Goal: Task Accomplishment & Management: Manage account settings

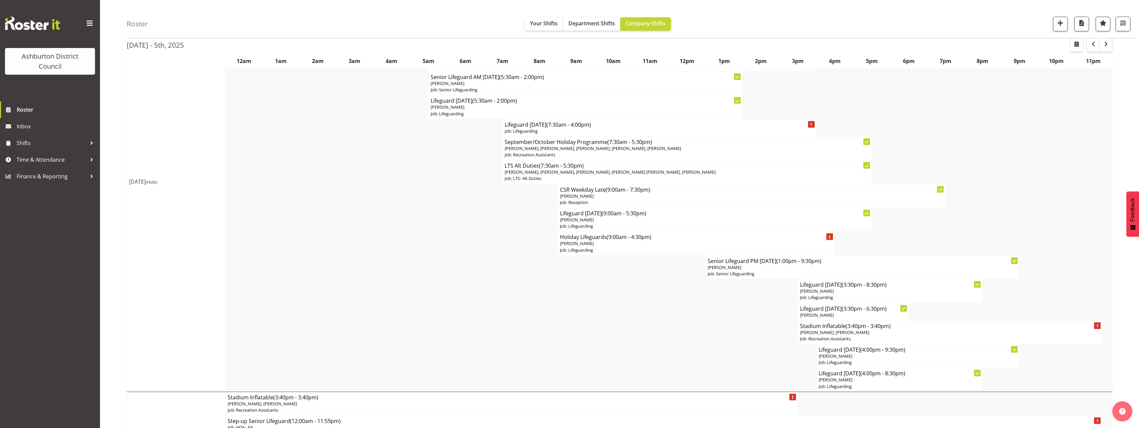
scroll to position [133, 0]
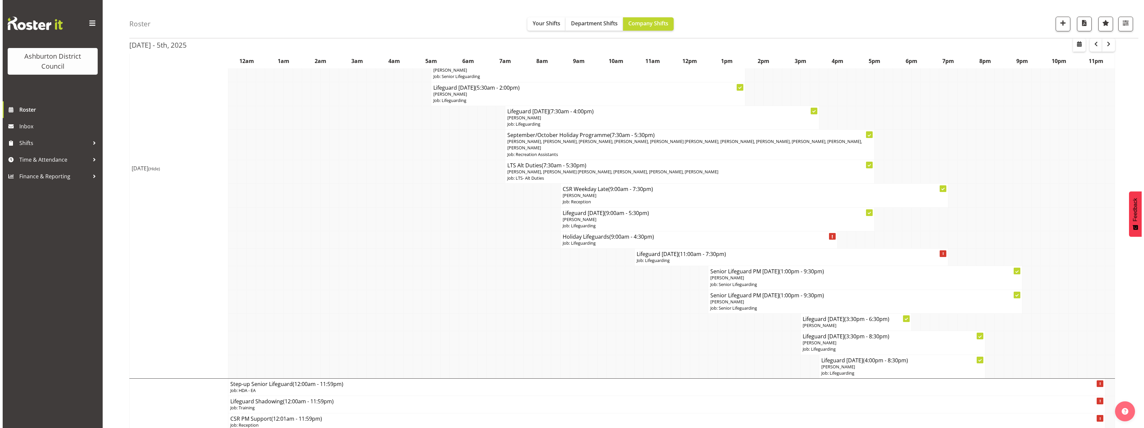
scroll to position [500, 0]
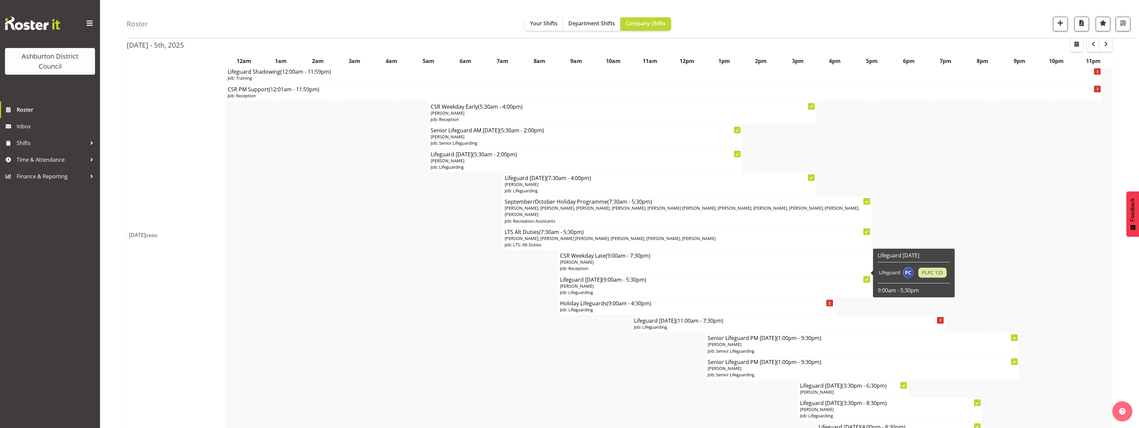
click at [484, 279] on td at bounding box center [488, 286] width 9 height 24
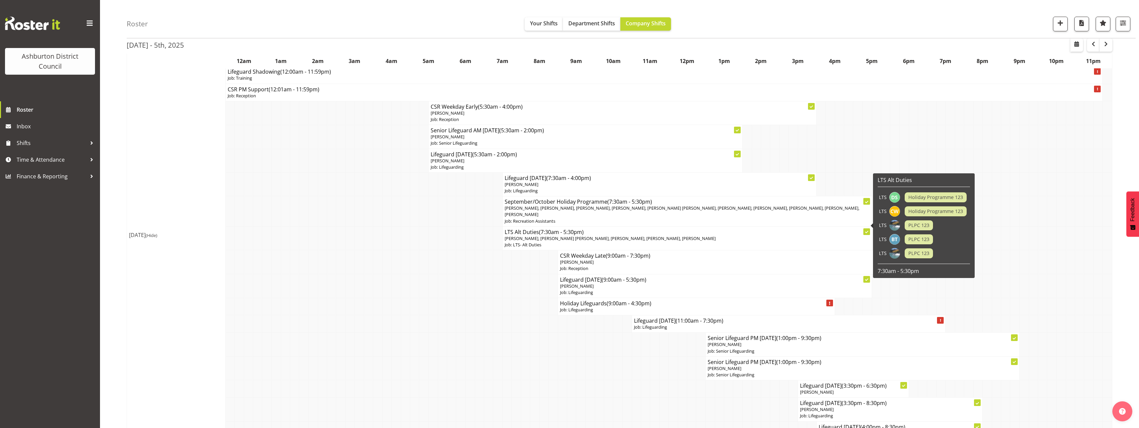
click at [639, 242] on p "Job: LTS- Alt Duties" at bounding box center [687, 245] width 365 height 6
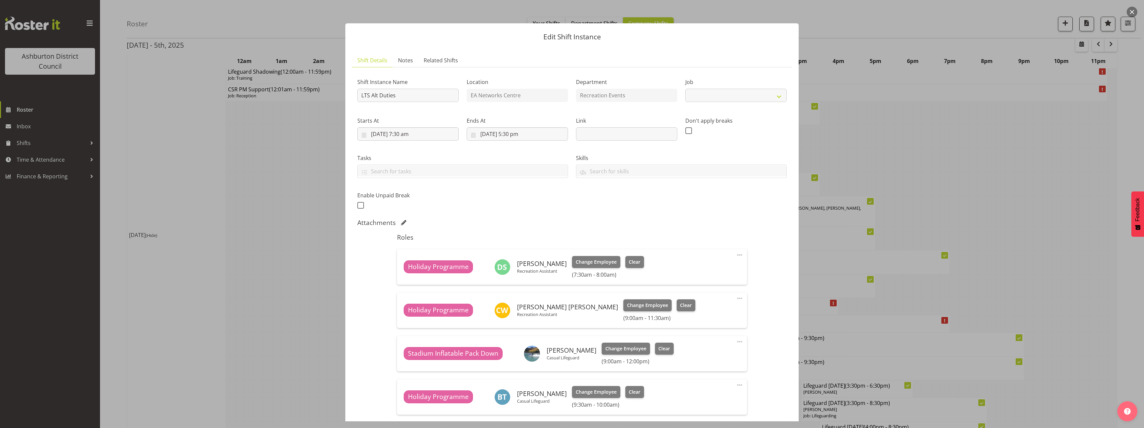
select select "10256"
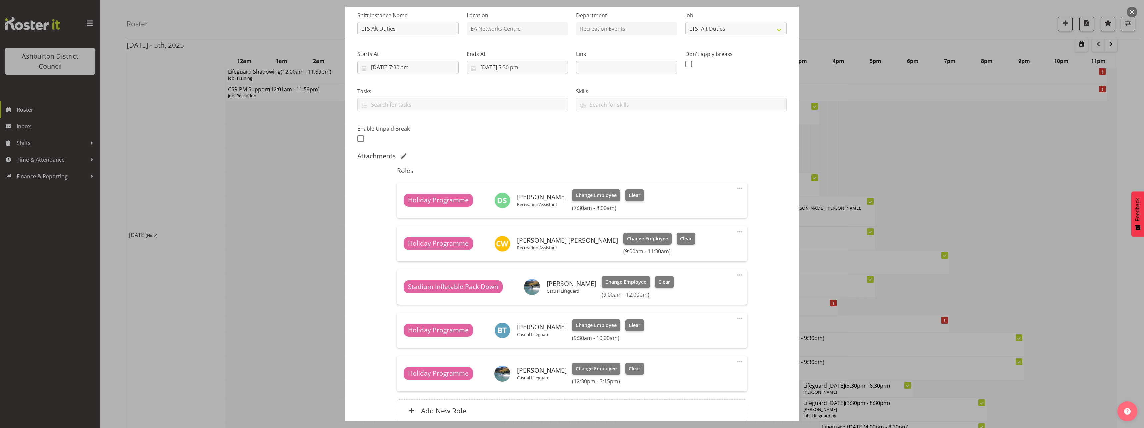
click at [238, 274] on div at bounding box center [572, 214] width 1144 height 428
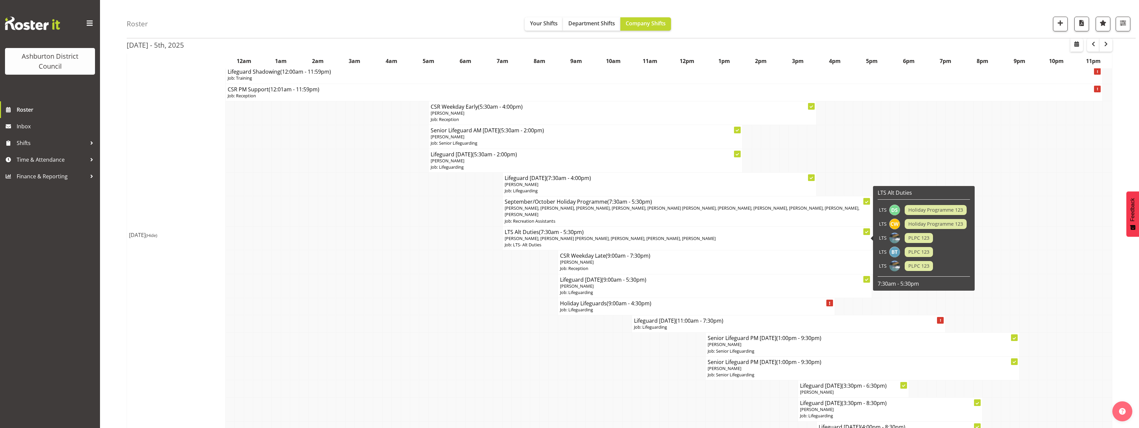
click at [676, 229] on h4 "LTS Alt Duties (7:30am - 5:30pm)" at bounding box center [687, 232] width 365 height 7
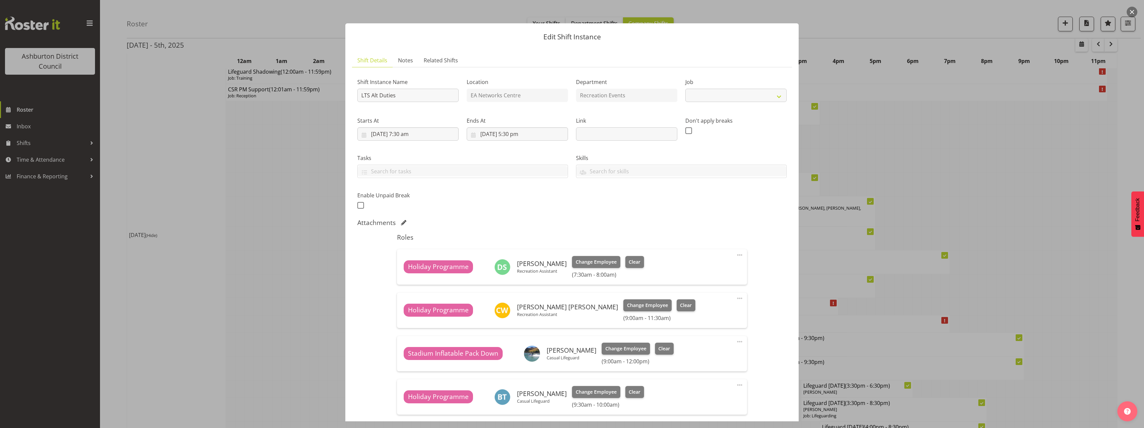
select select "10256"
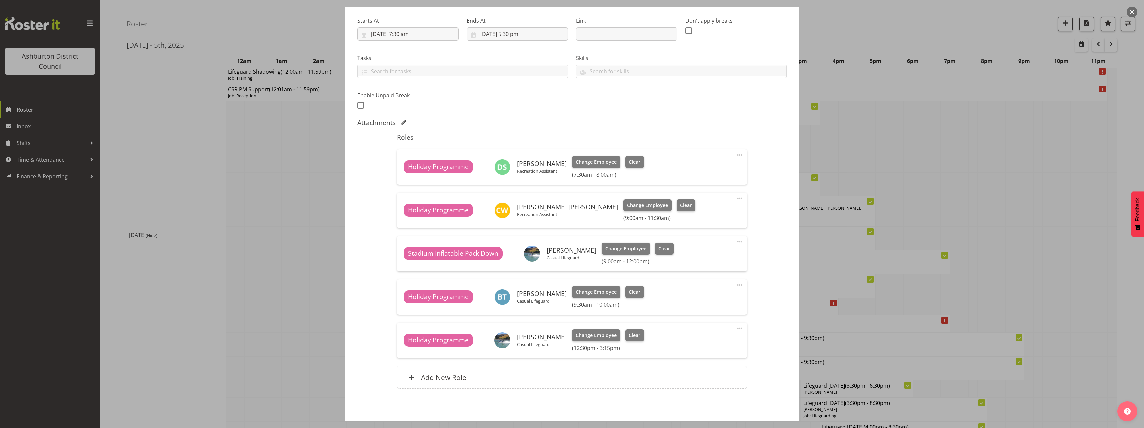
click at [254, 293] on div at bounding box center [572, 214] width 1144 height 428
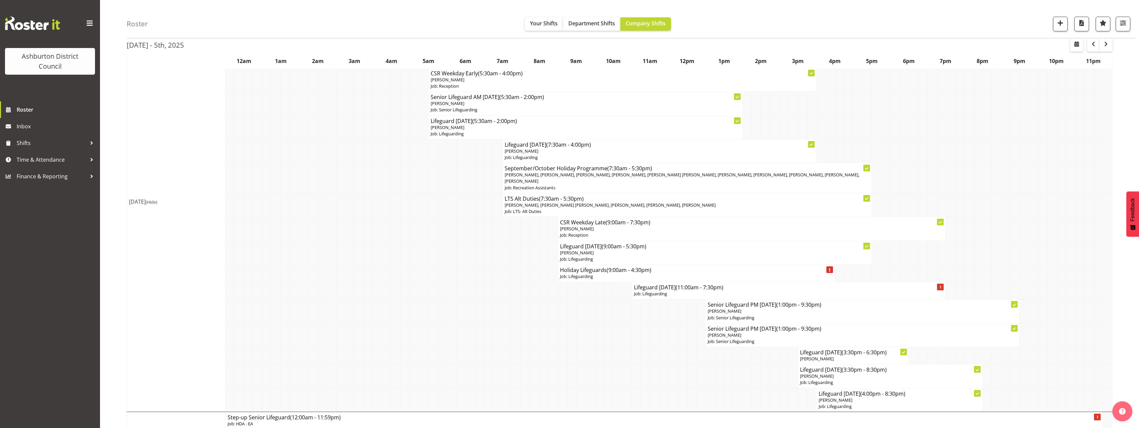
click at [362, 289] on td at bounding box center [359, 290] width 9 height 17
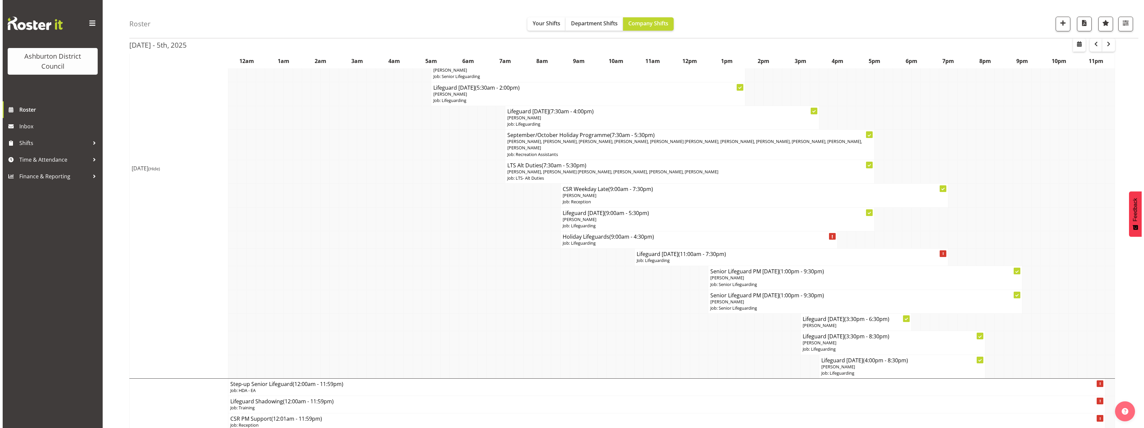
scroll to position [633, 0]
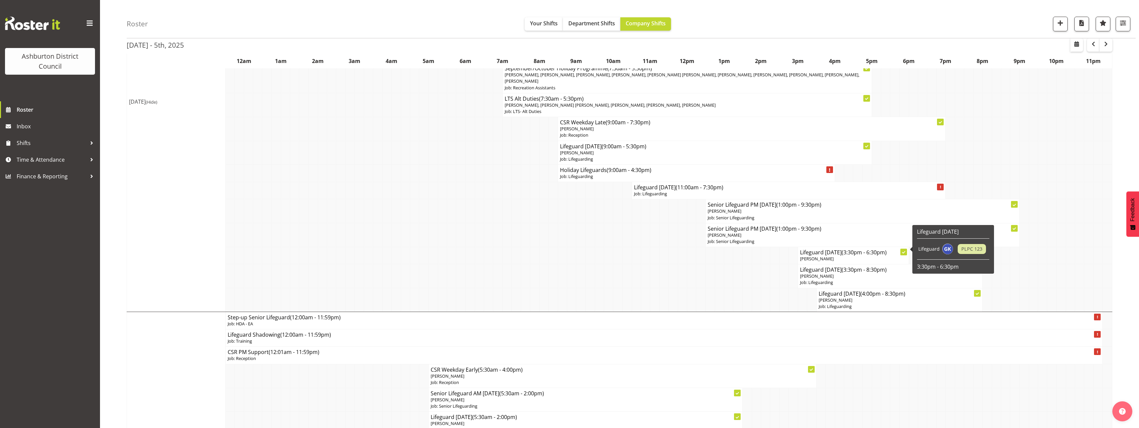
click at [828, 256] on span "[PERSON_NAME]" at bounding box center [817, 259] width 34 height 6
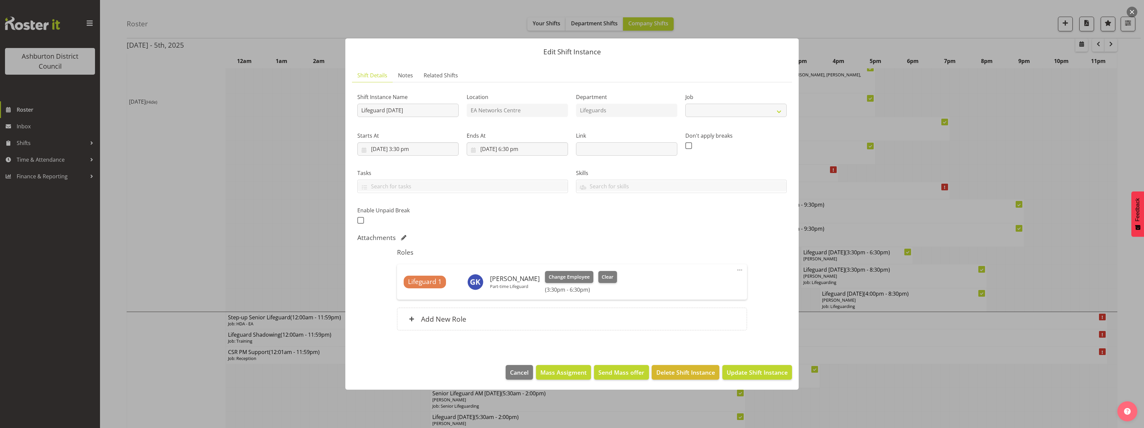
select select "38"
click at [606, 279] on span "Clear" at bounding box center [608, 276] width 12 height 7
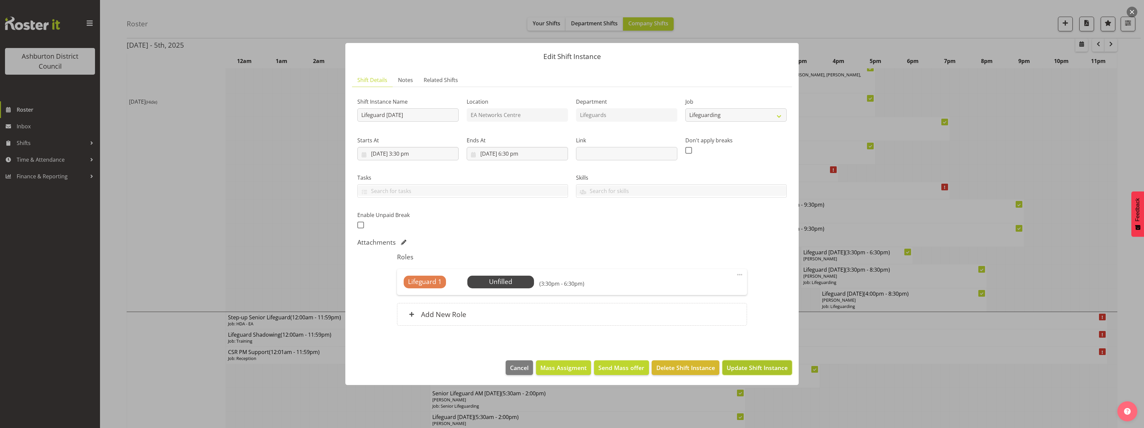
click at [755, 367] on span "Update Shift Instance" at bounding box center [757, 367] width 61 height 9
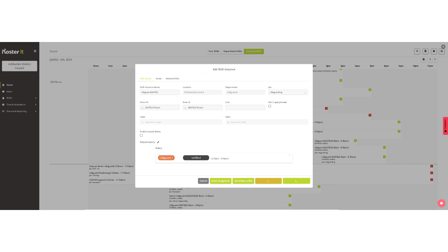
scroll to position [0, 0]
